Goal: Information Seeking & Learning: Learn about a topic

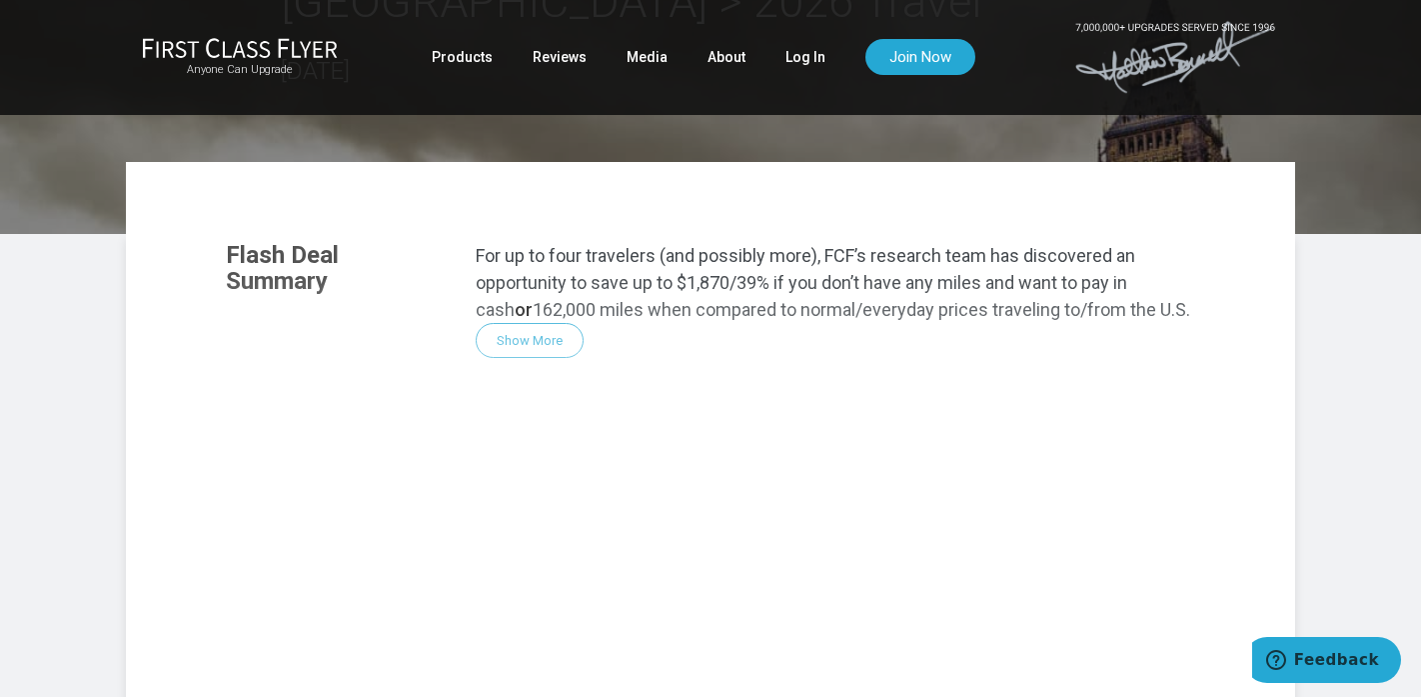
scroll to position [247, 0]
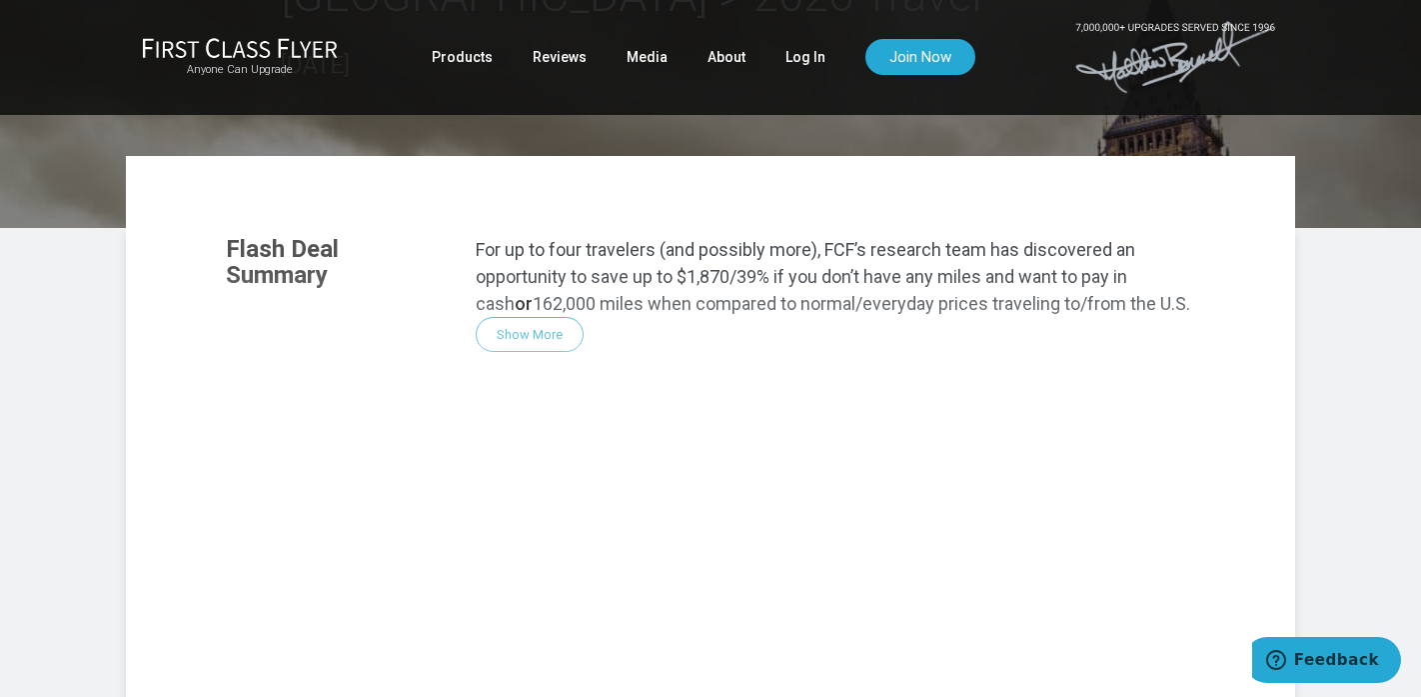
click at [539, 341] on div "Flash Deal Summary For up to four travelers (and possibly more), FCF’s research…" at bounding box center [711, 488] width 1010 height 545
click at [531, 332] on div "Flash Deal Summary For up to four travelers (and possibly more), FCF’s research…" at bounding box center [711, 488] width 1010 height 545
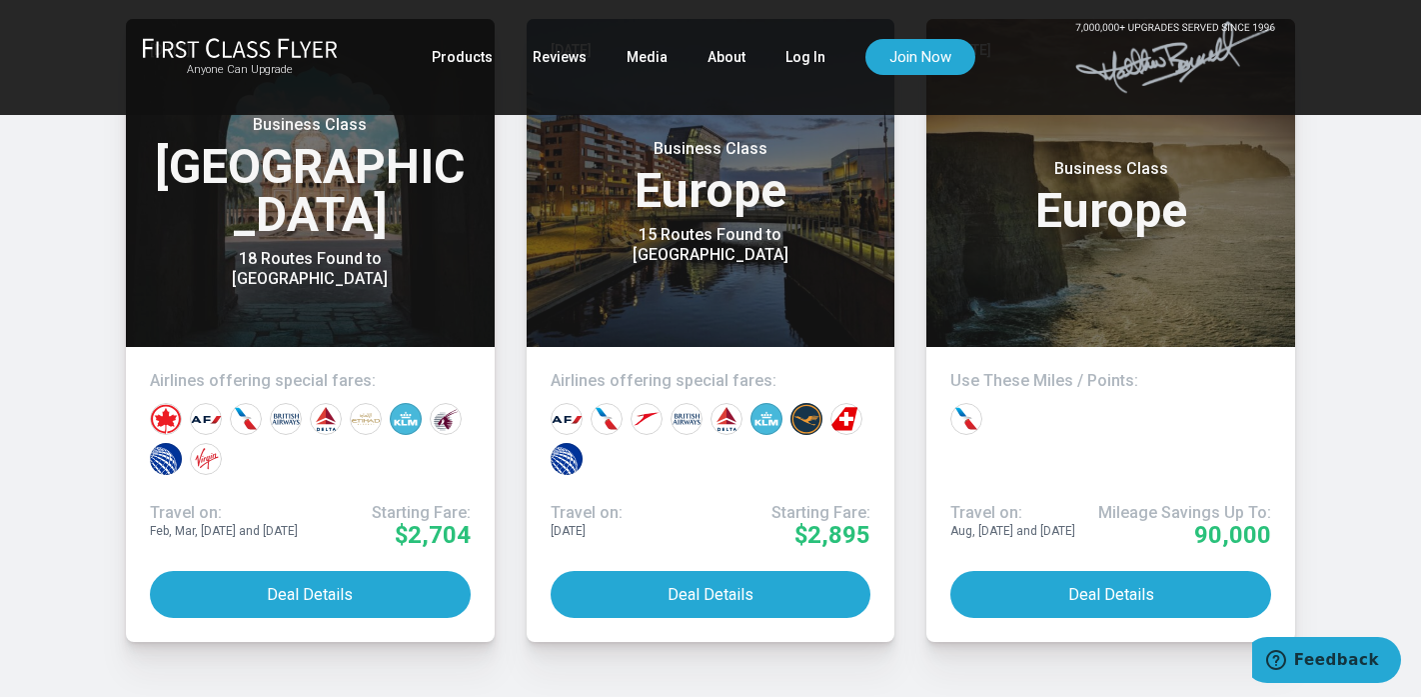
scroll to position [1723, 0]
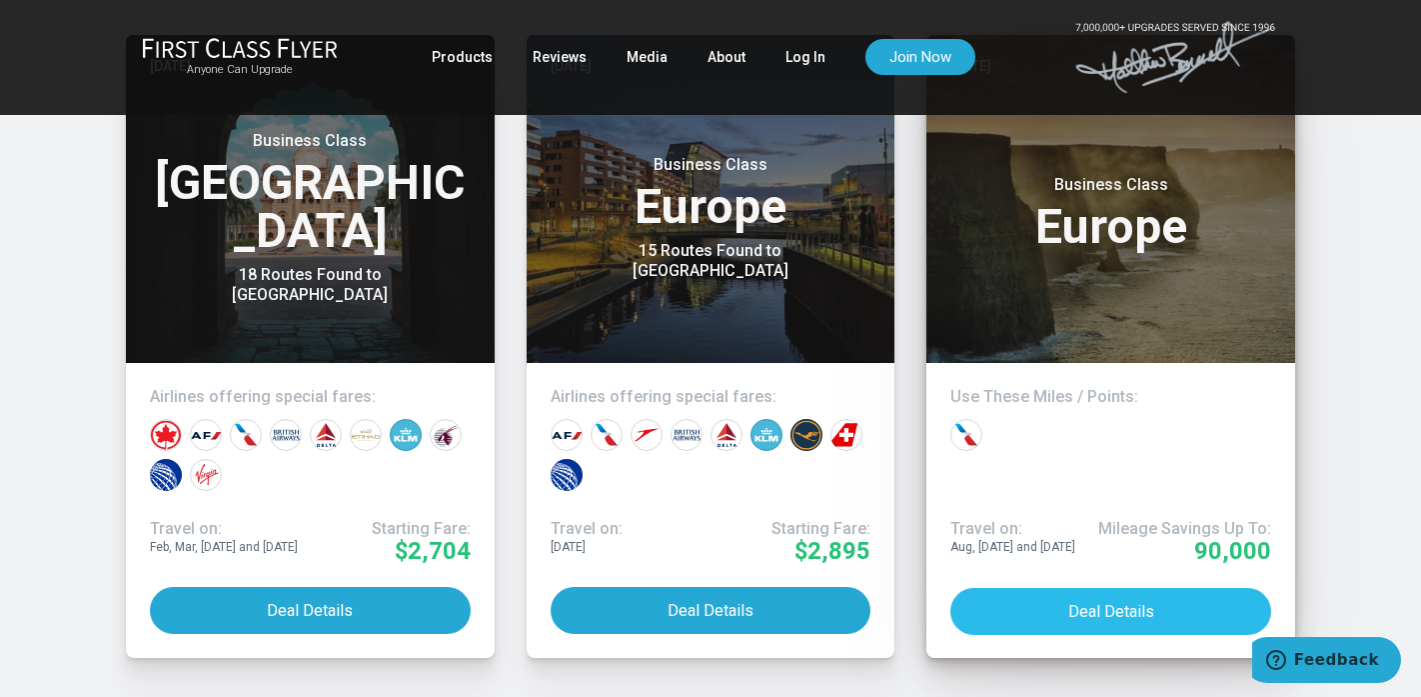
click at [1126, 596] on button "Deal Details" at bounding box center [1111, 611] width 321 height 47
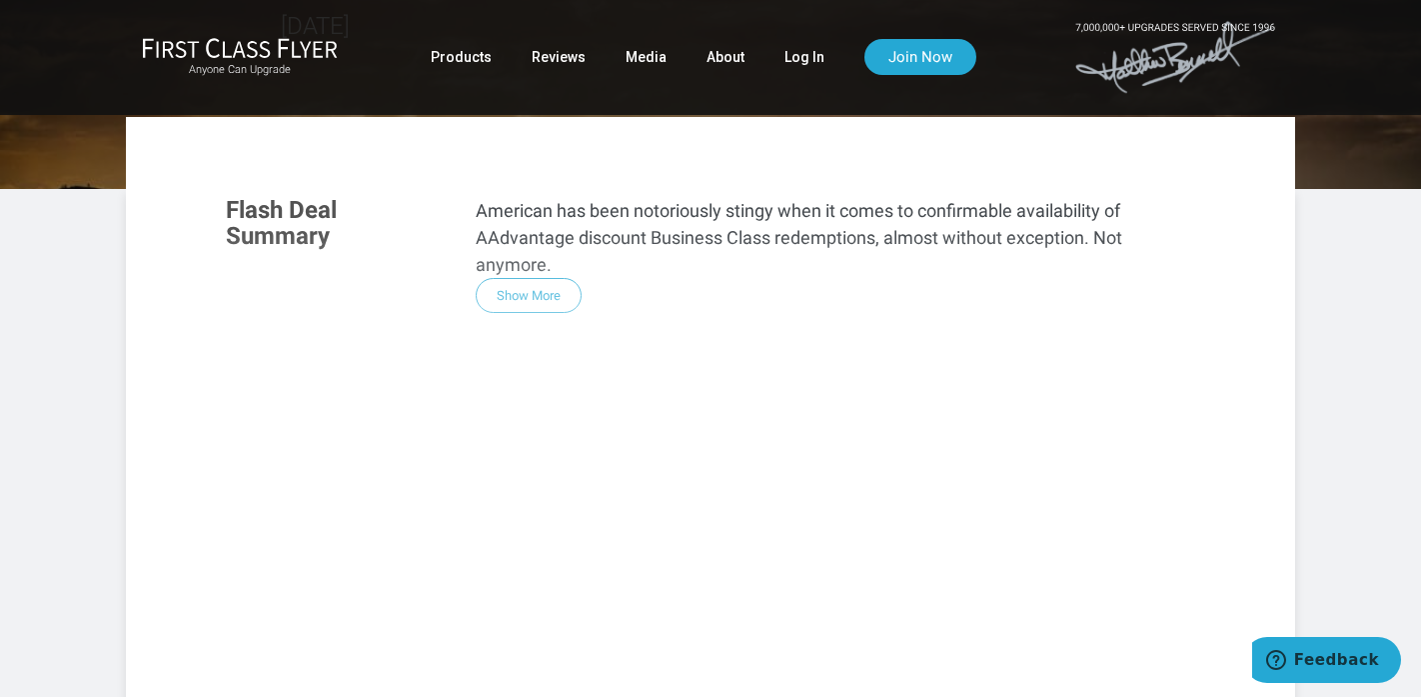
click at [512, 246] on div "Flash Deal Summary American has been notoriously stingy when it comes to confir…" at bounding box center [711, 449] width 1010 height 545
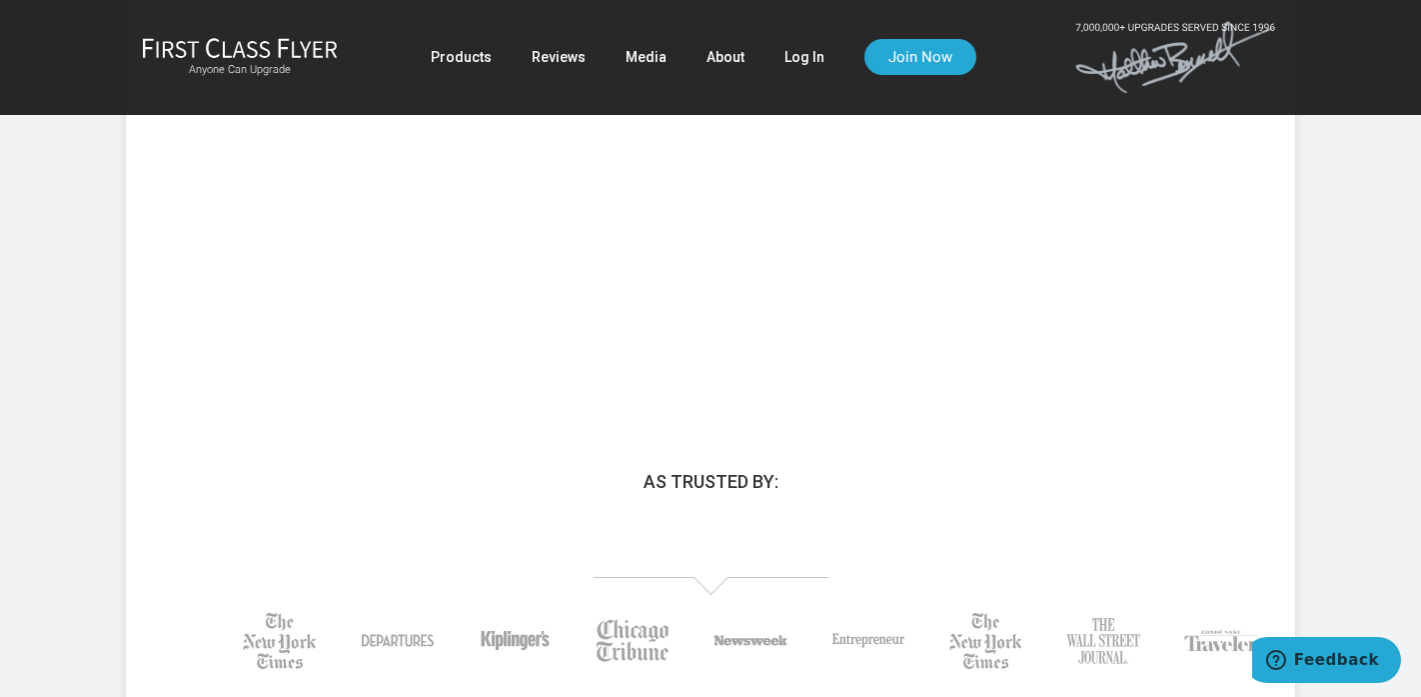
scroll to position [764, 0]
